Goal: Transaction & Acquisition: Purchase product/service

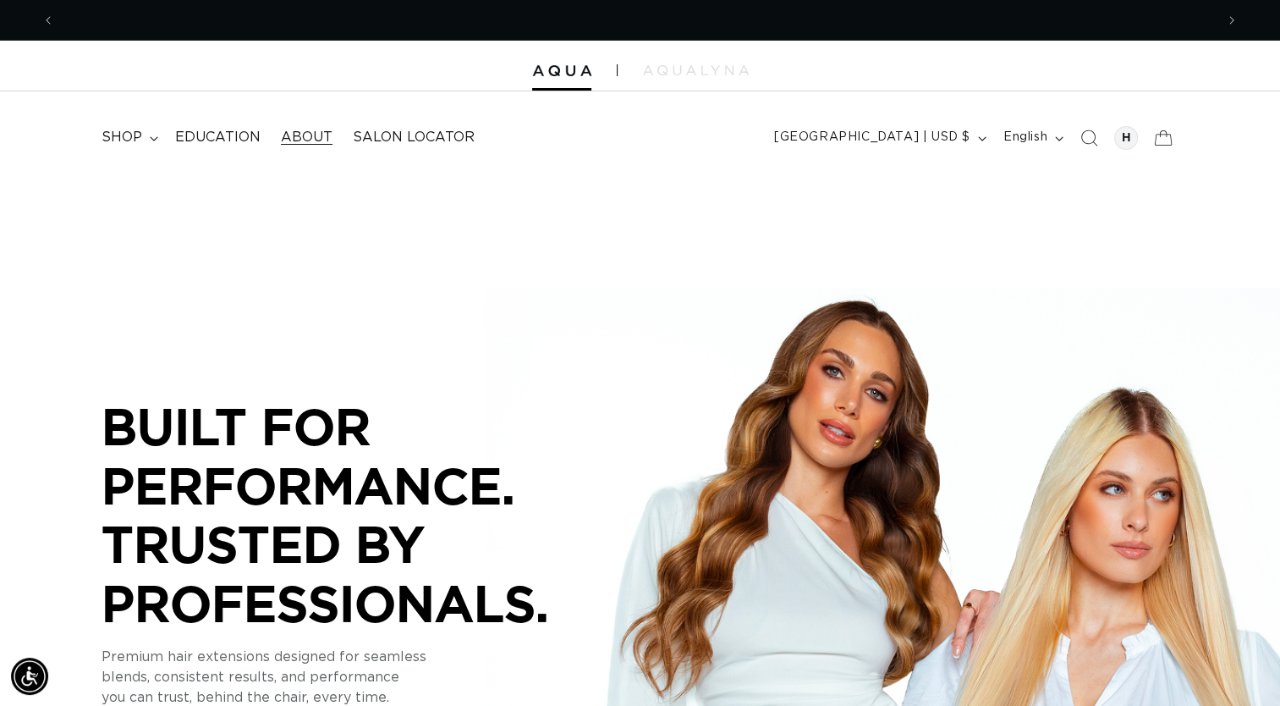
scroll to position [0, 1160]
click at [138, 143] on span "shop" at bounding box center [122, 138] width 41 height 18
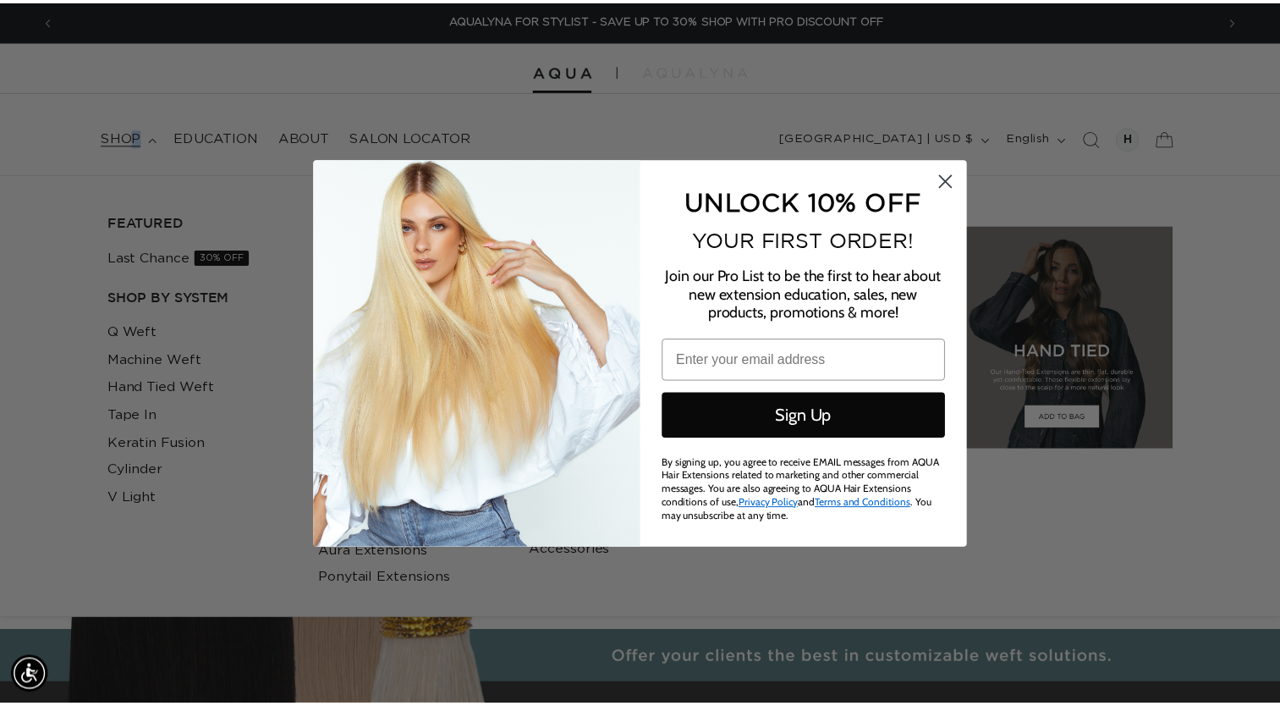
scroll to position [0, 2345]
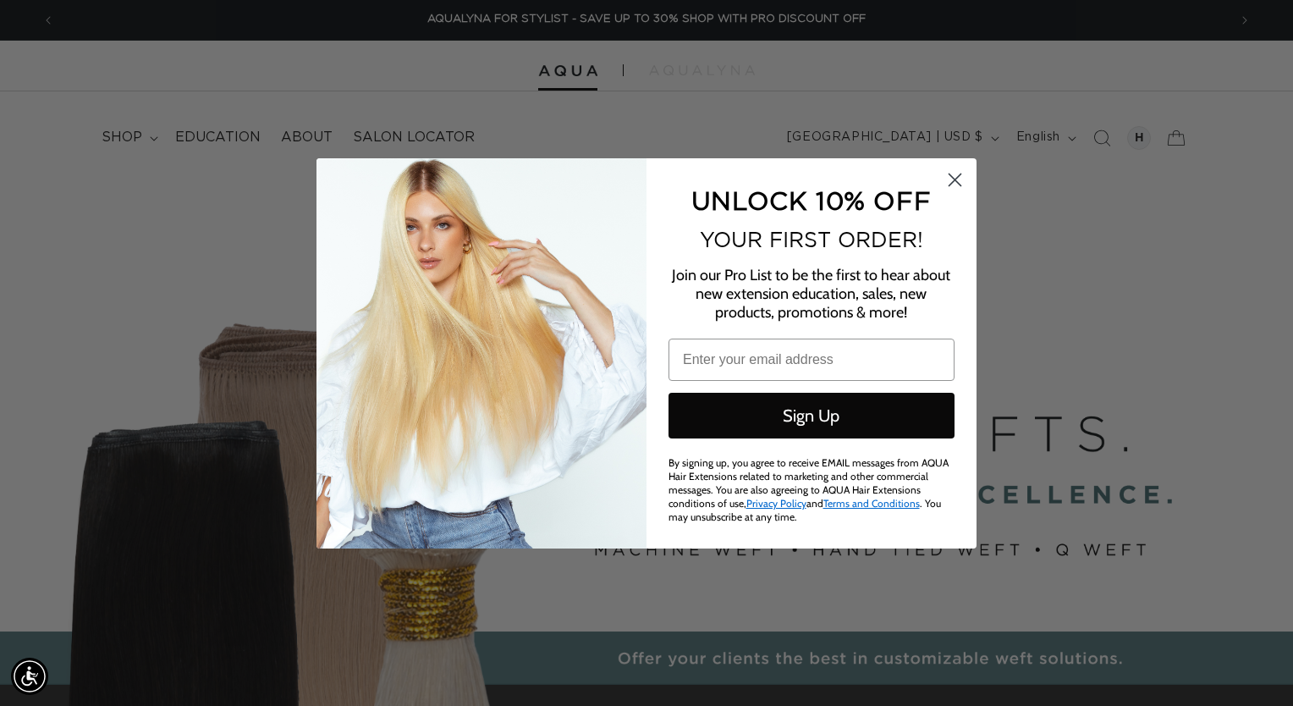
click at [960, 173] on icon "Close dialog" at bounding box center [955, 179] width 12 height 12
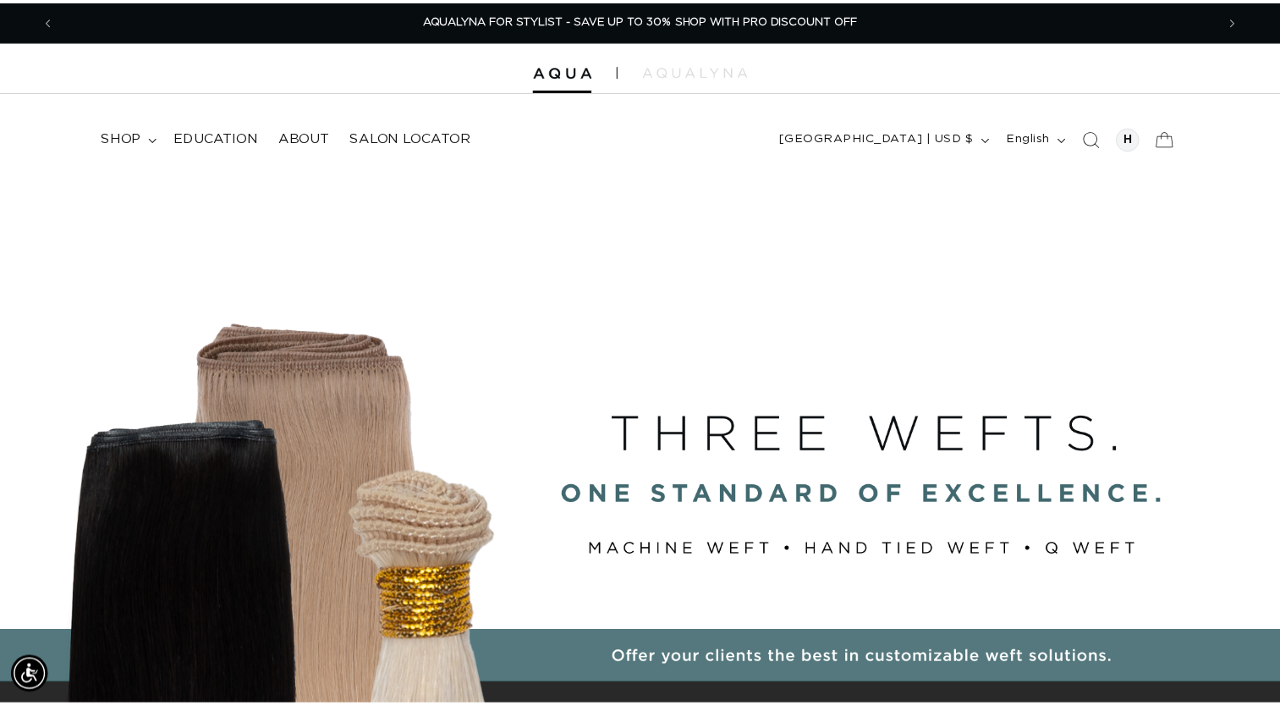
scroll to position [0, 2319]
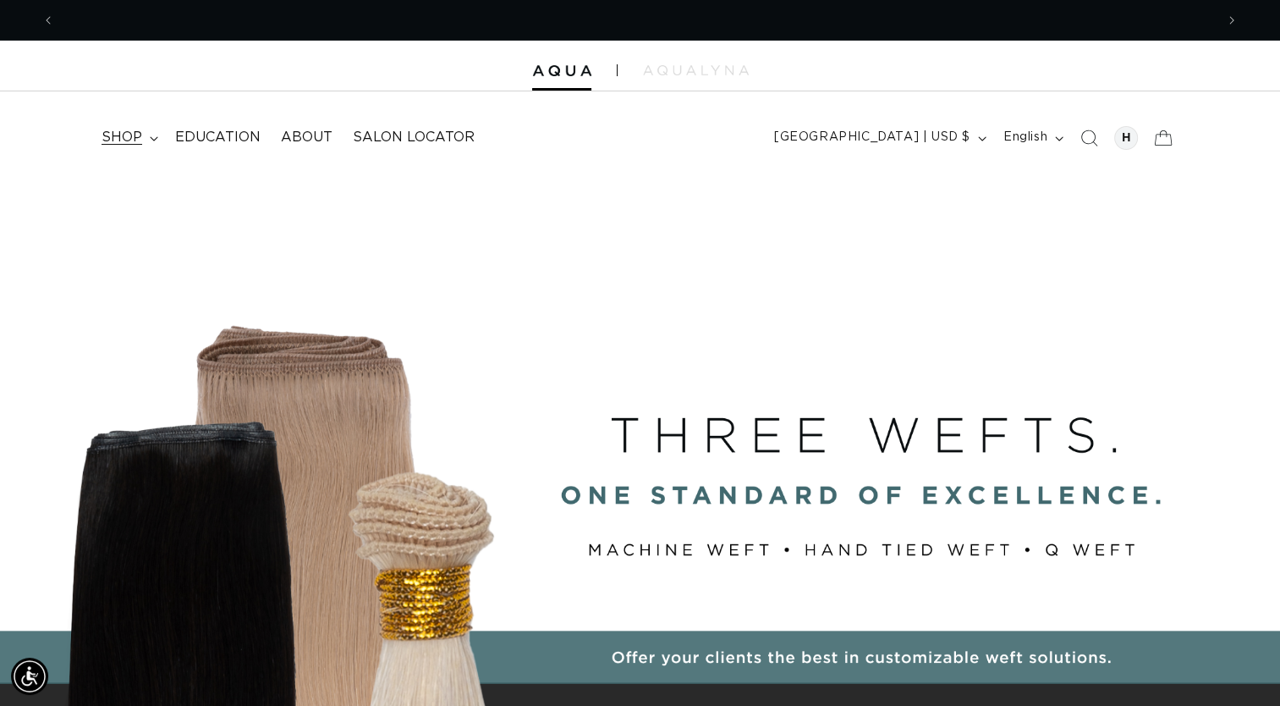
click at [129, 136] on span "shop" at bounding box center [122, 138] width 41 height 18
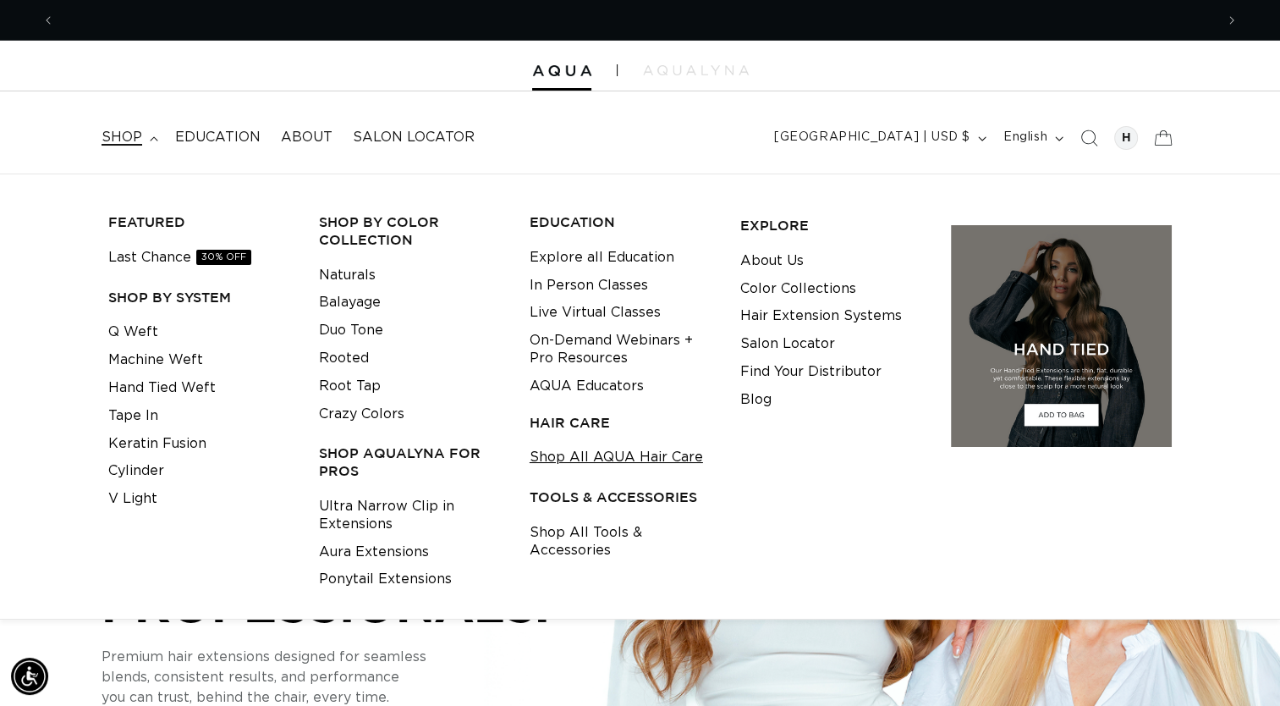
scroll to position [0, 1160]
click at [581, 451] on link "Shop All AQUA Hair Care" at bounding box center [616, 457] width 173 height 28
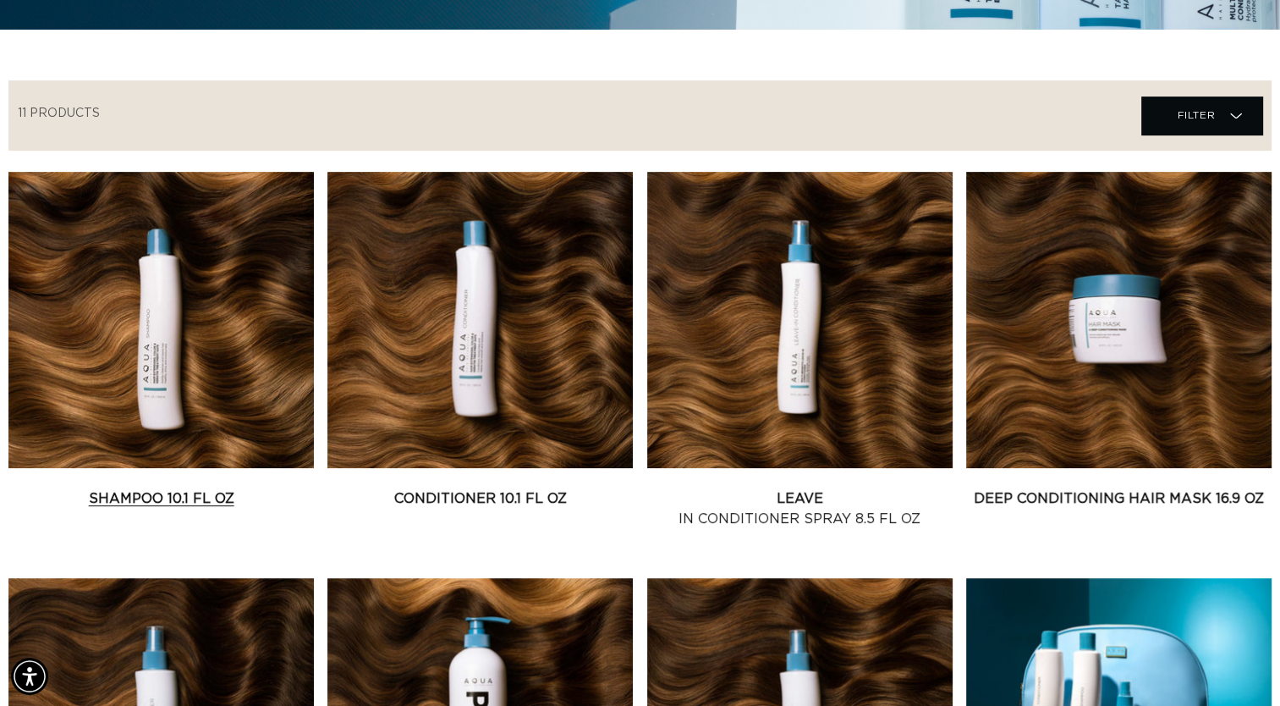
click at [241, 488] on link "Shampoo 10.1 fl oz" at bounding box center [160, 498] width 305 height 20
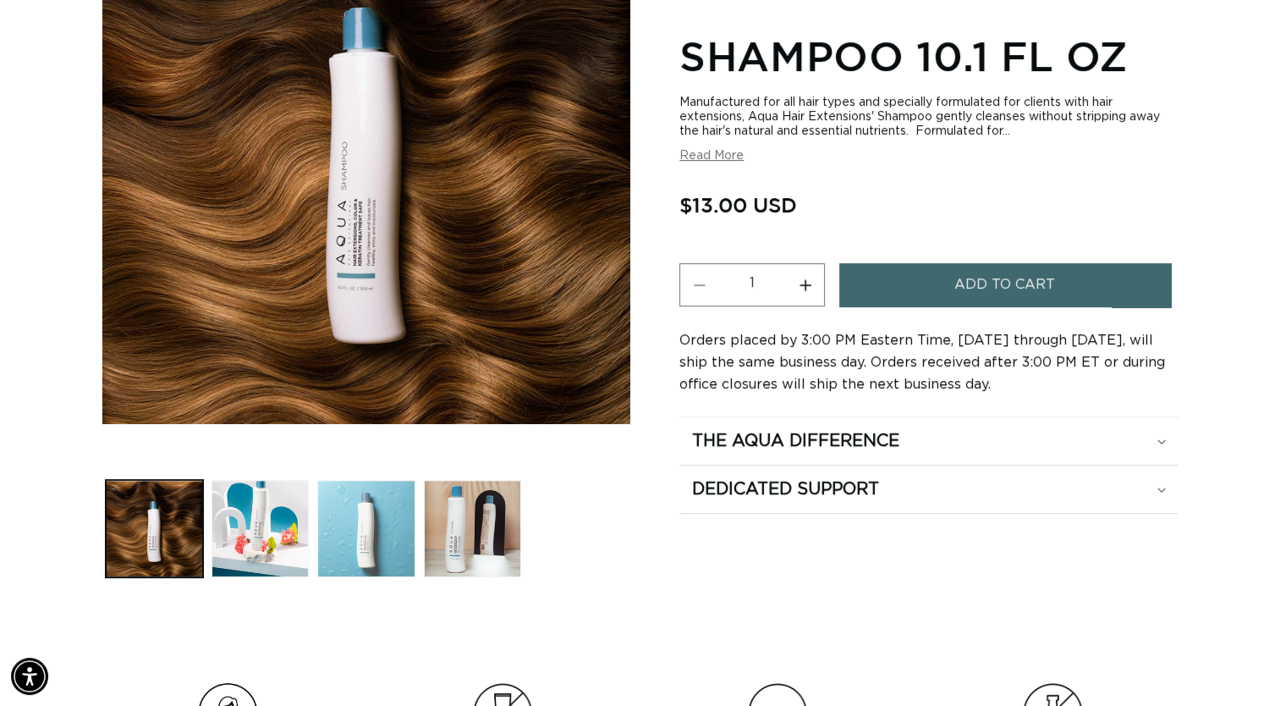
click at [357, 519] on button "Load image 3 in gallery view" at bounding box center [365, 528] width 97 height 97
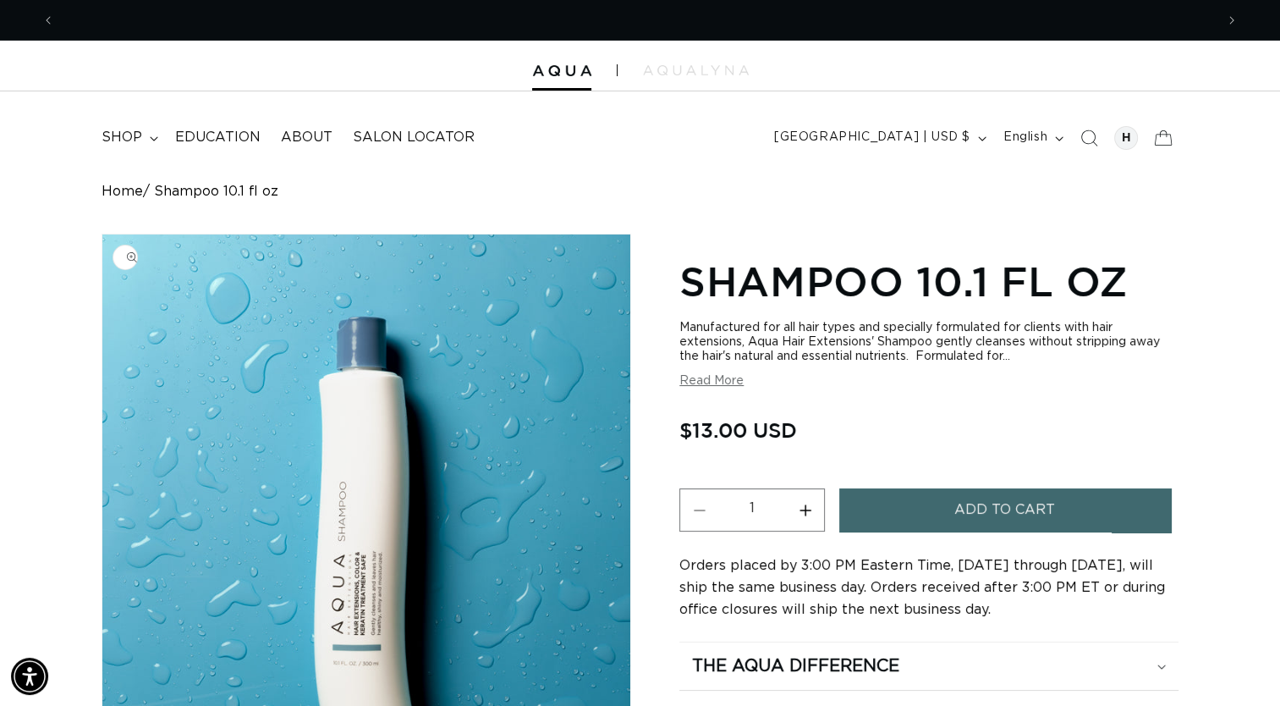
scroll to position [0, 1160]
click at [48, 22] on icon "Previous announcement" at bounding box center [48, 20] width 5 height 8
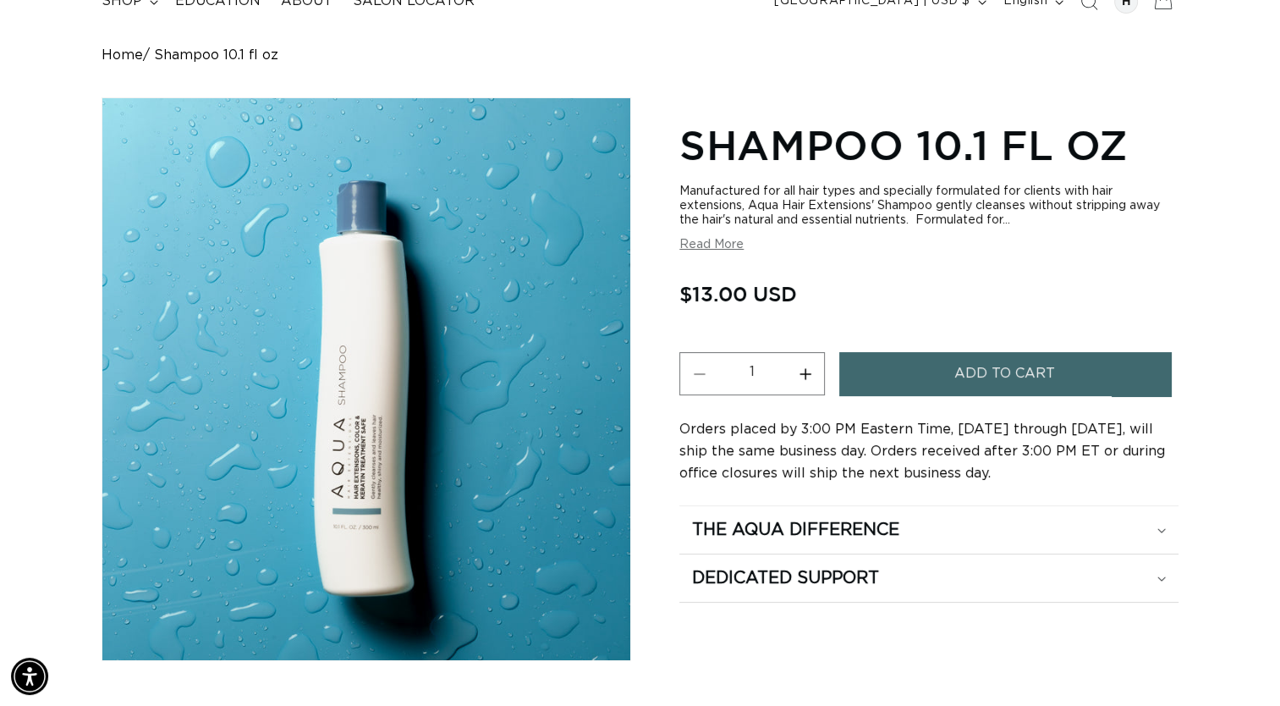
scroll to position [0, 0]
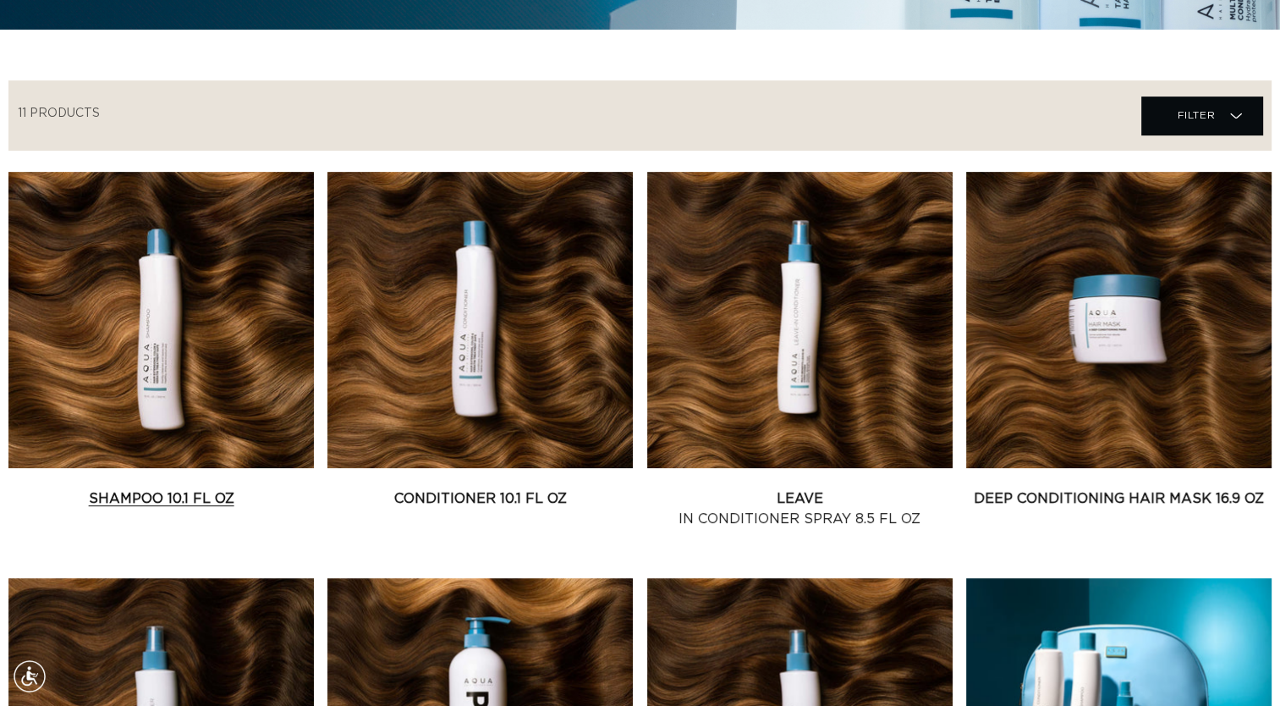
click at [198, 488] on link "Shampoo 10.1 fl oz" at bounding box center [160, 498] width 305 height 20
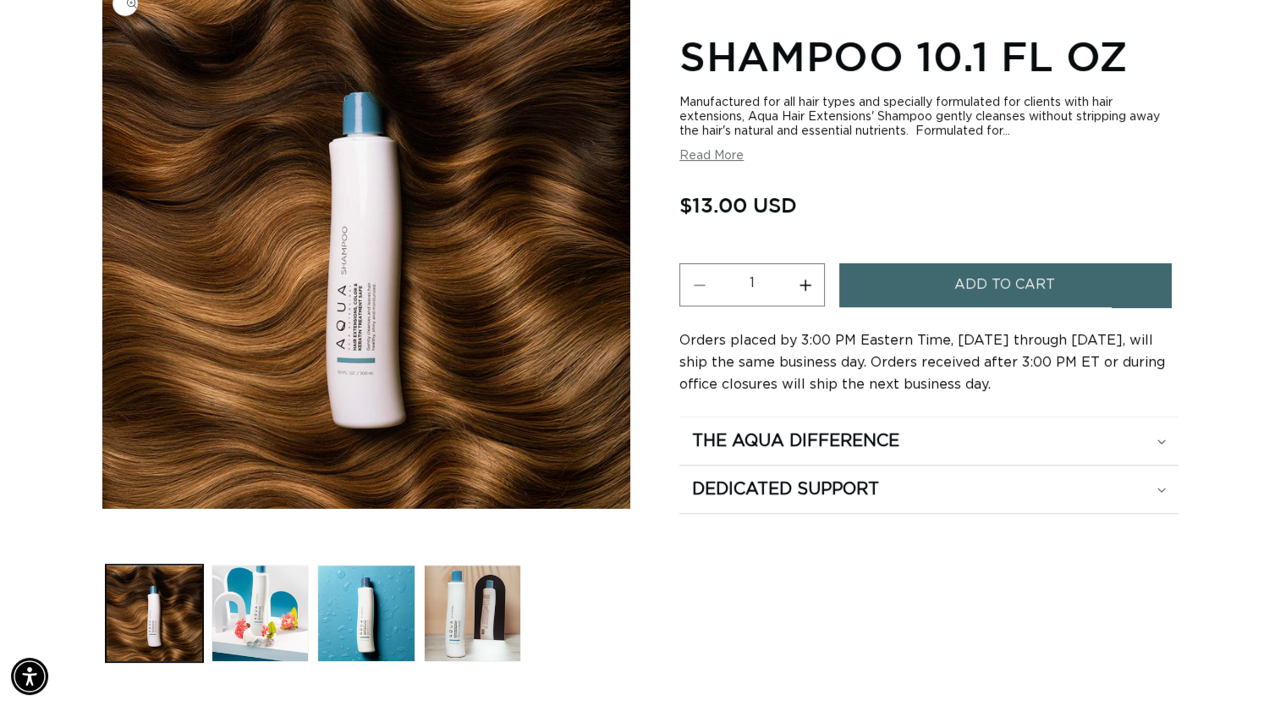
scroll to position [169, 0]
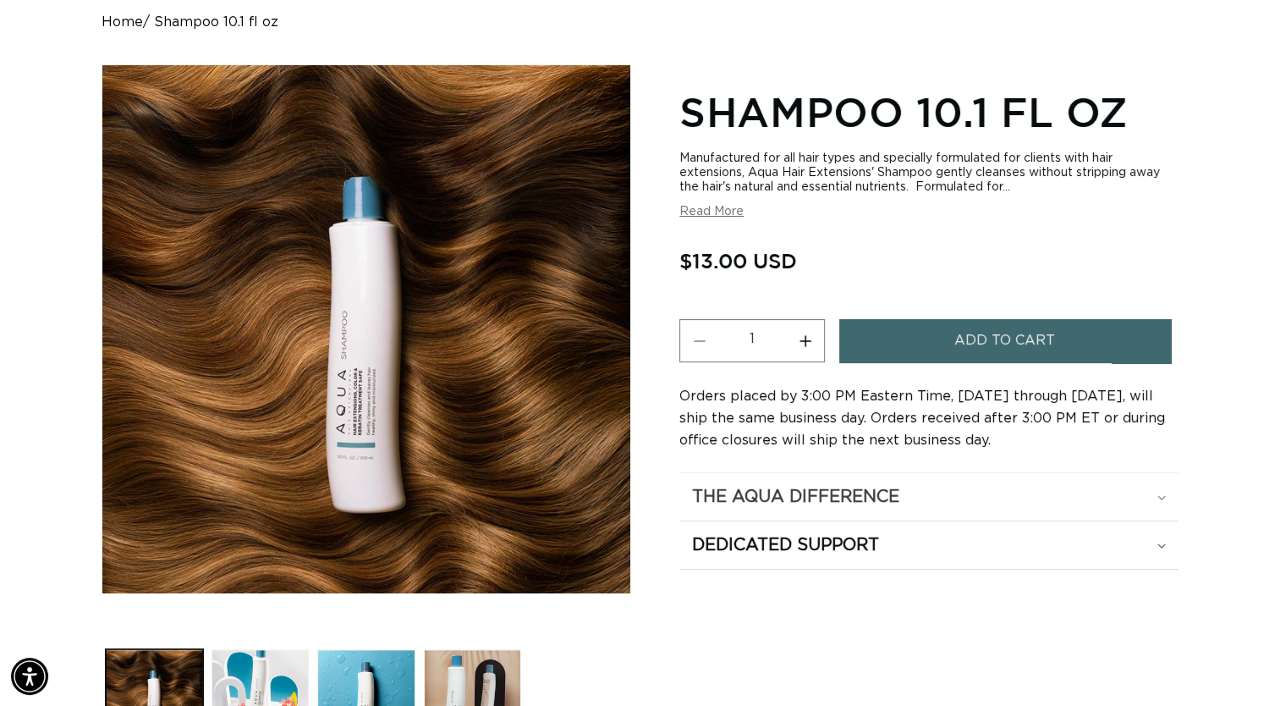
click at [915, 494] on div "The Aqua Difference" at bounding box center [929, 497] width 474 height 22
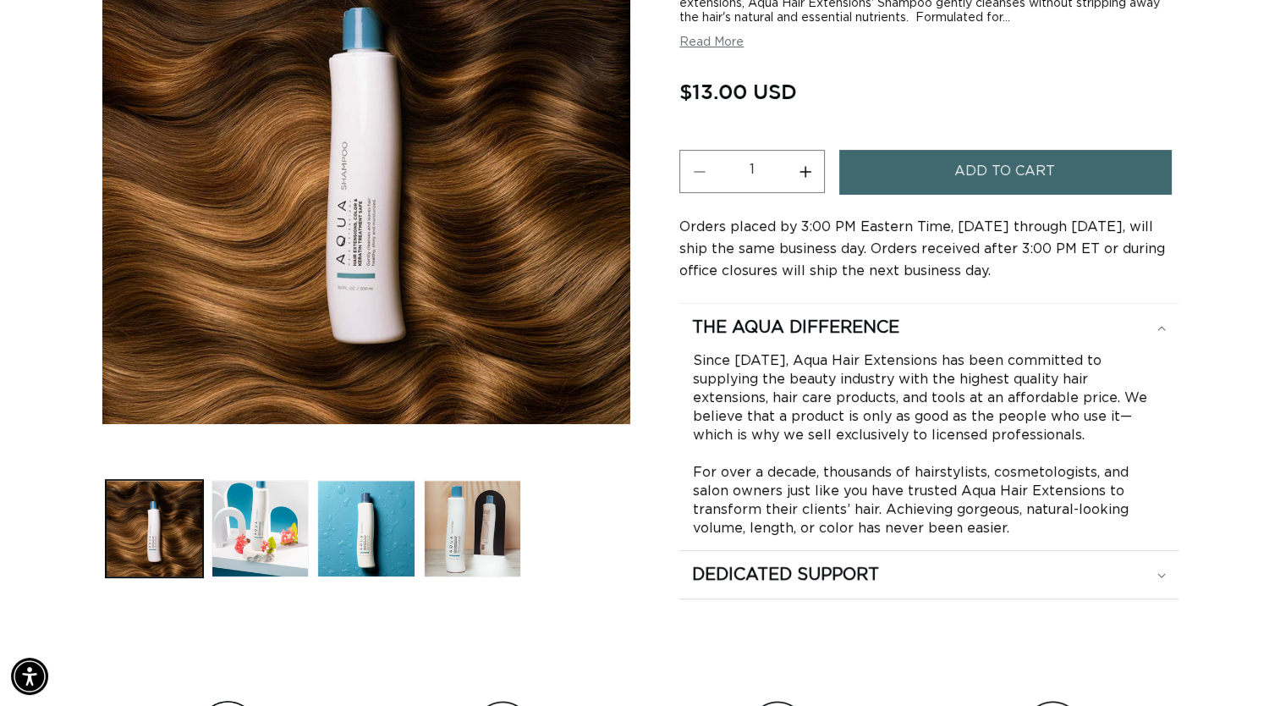
scroll to position [0, 2319]
click at [907, 573] on div "Dedicated Support" at bounding box center [929, 574] width 474 height 22
